Goal: Task Accomplishment & Management: Manage account settings

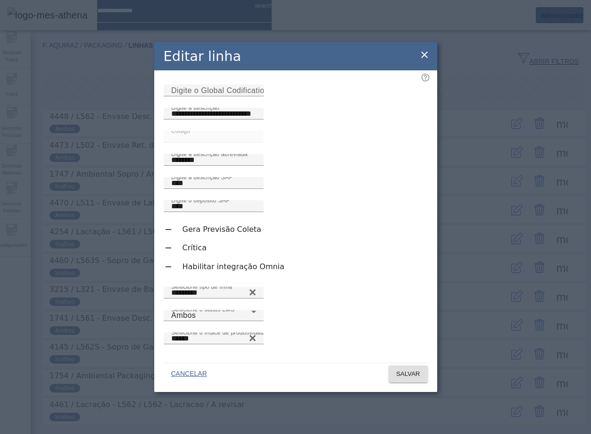
click at [347, 254] on div "Crítica" at bounding box center [296, 248] width 264 height 12
drag, startPoint x: 202, startPoint y: 286, endPoint x: 257, endPoint y: 284, distance: 54.8
click at [257, 272] on label "Habilitar integração Omnia" at bounding box center [233, 266] width 104 height 11
click at [166, 271] on icon "button" at bounding box center [168, 266] width 8 height 8
click at [173, 271] on div "button" at bounding box center [168, 266] width 9 height 9
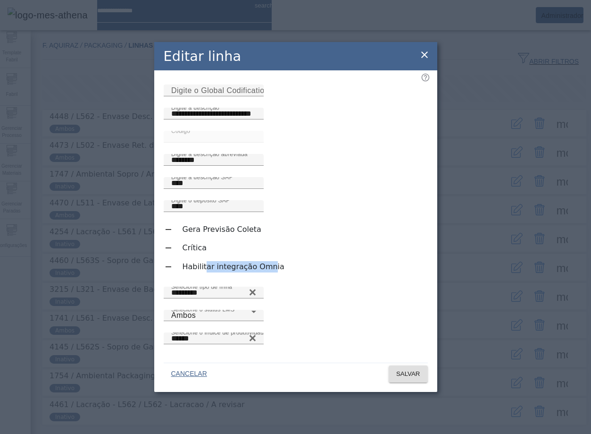
click at [171, 234] on div "button" at bounding box center [168, 229] width 9 height 9
click at [165, 271] on icon "button" at bounding box center [168, 266] width 8 height 8
drag, startPoint x: 306, startPoint y: 262, endPoint x: 332, endPoint y: 262, distance: 25.5
click at [207, 253] on div "Crítica" at bounding box center [185, 247] width 43 height 11
click at [174, 276] on div "button" at bounding box center [168, 266] width 19 height 19
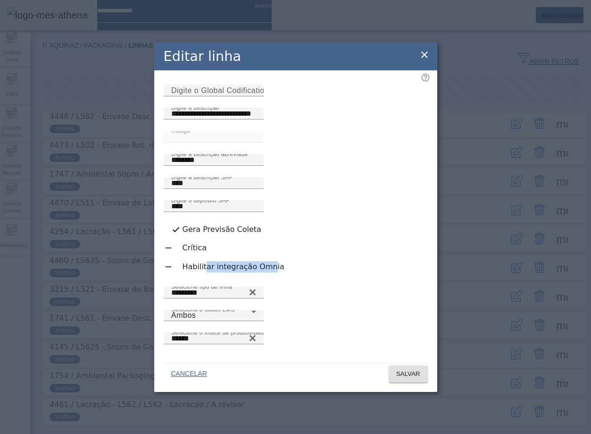
click at [174, 276] on div "button" at bounding box center [168, 266] width 19 height 19
click at [416, 42] on div "Editar linha" at bounding box center [295, 56] width 283 height 28
click at [422, 49] on icon at bounding box center [424, 54] width 11 height 11
